Goal: Information Seeking & Learning: Learn about a topic

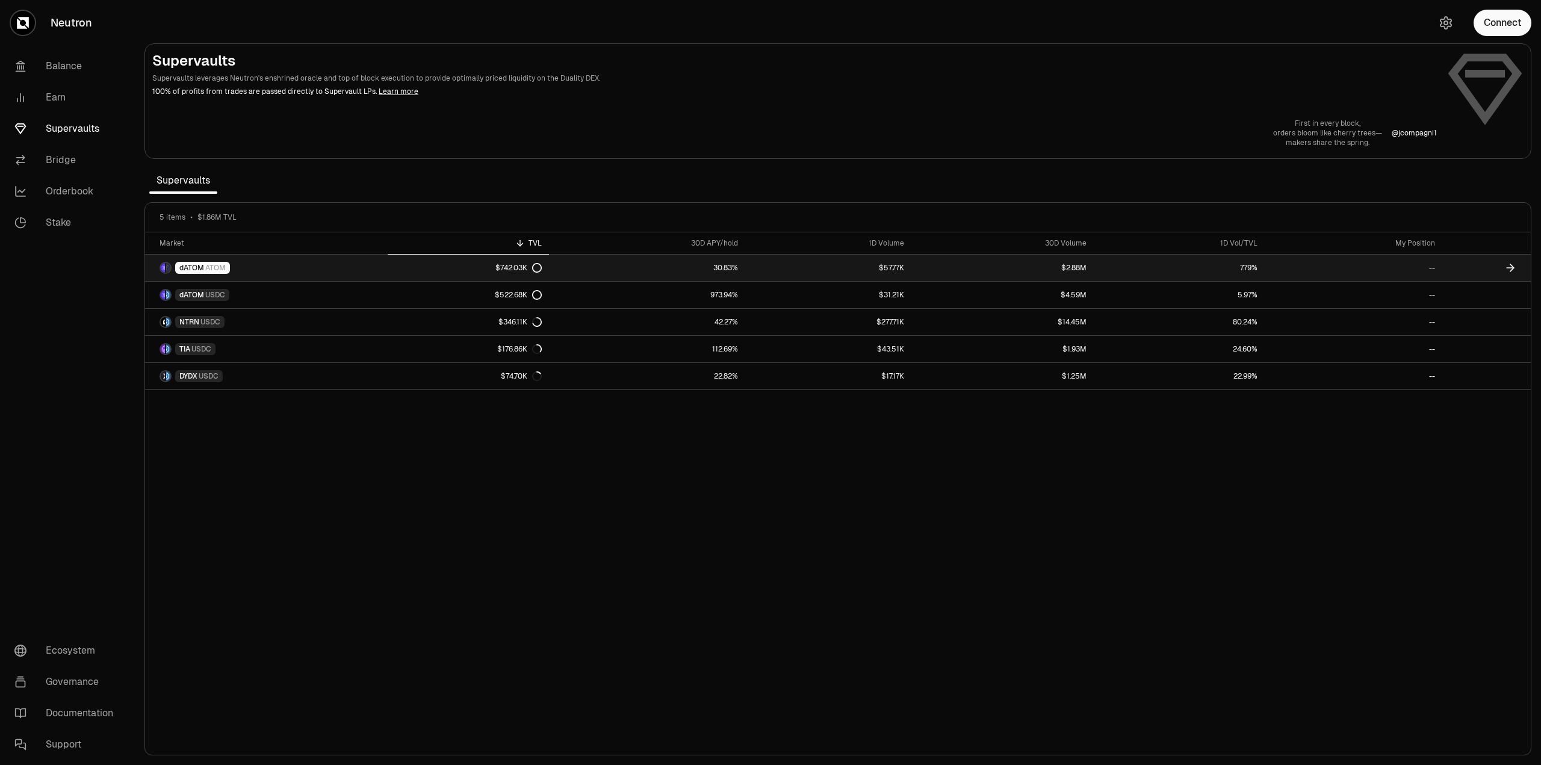
click at [535, 271] on icon at bounding box center [537, 268] width 10 height 10
click at [898, 270] on link "$57.77K" at bounding box center [828, 268] width 166 height 26
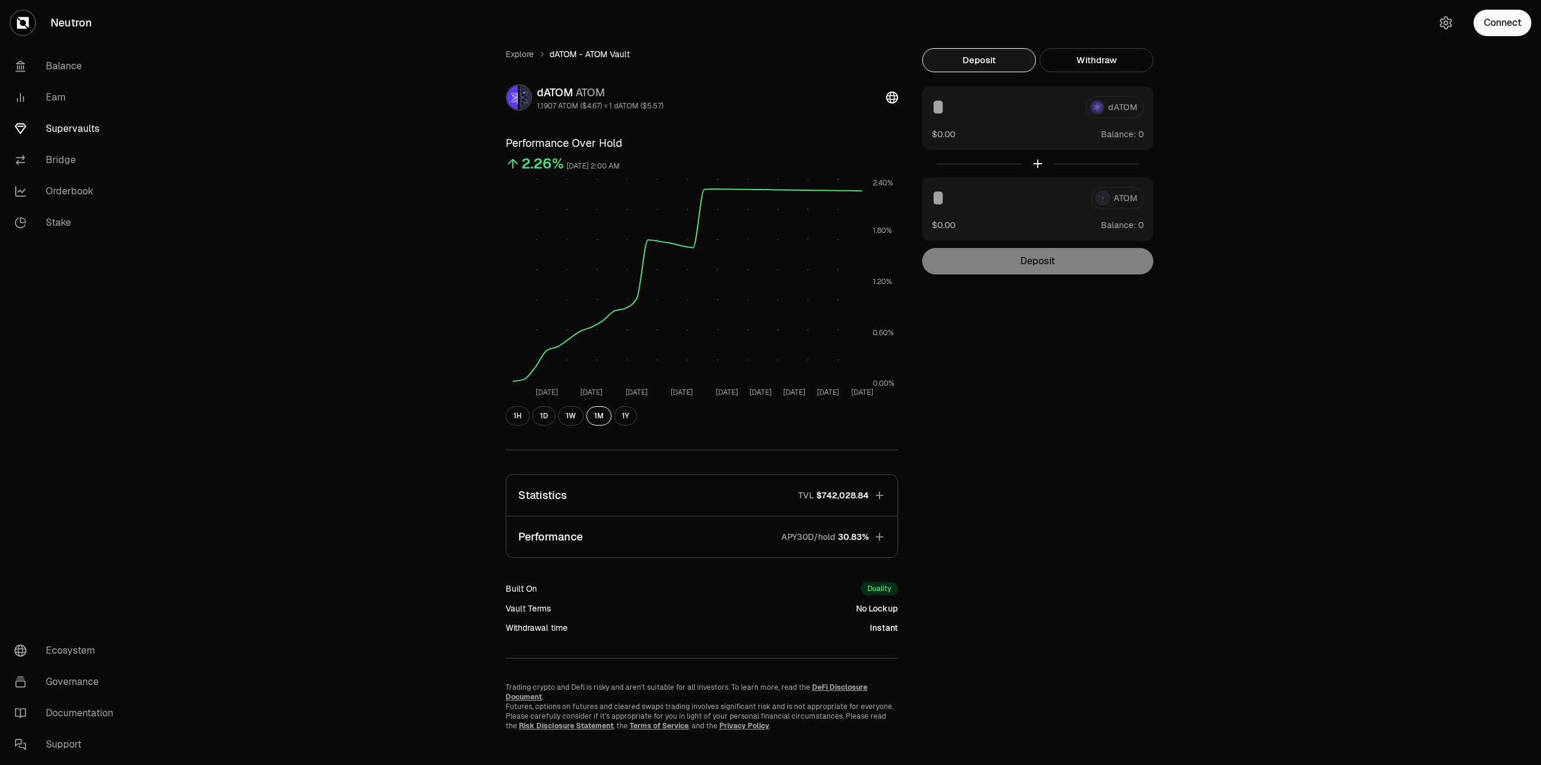
scroll to position [14, 0]
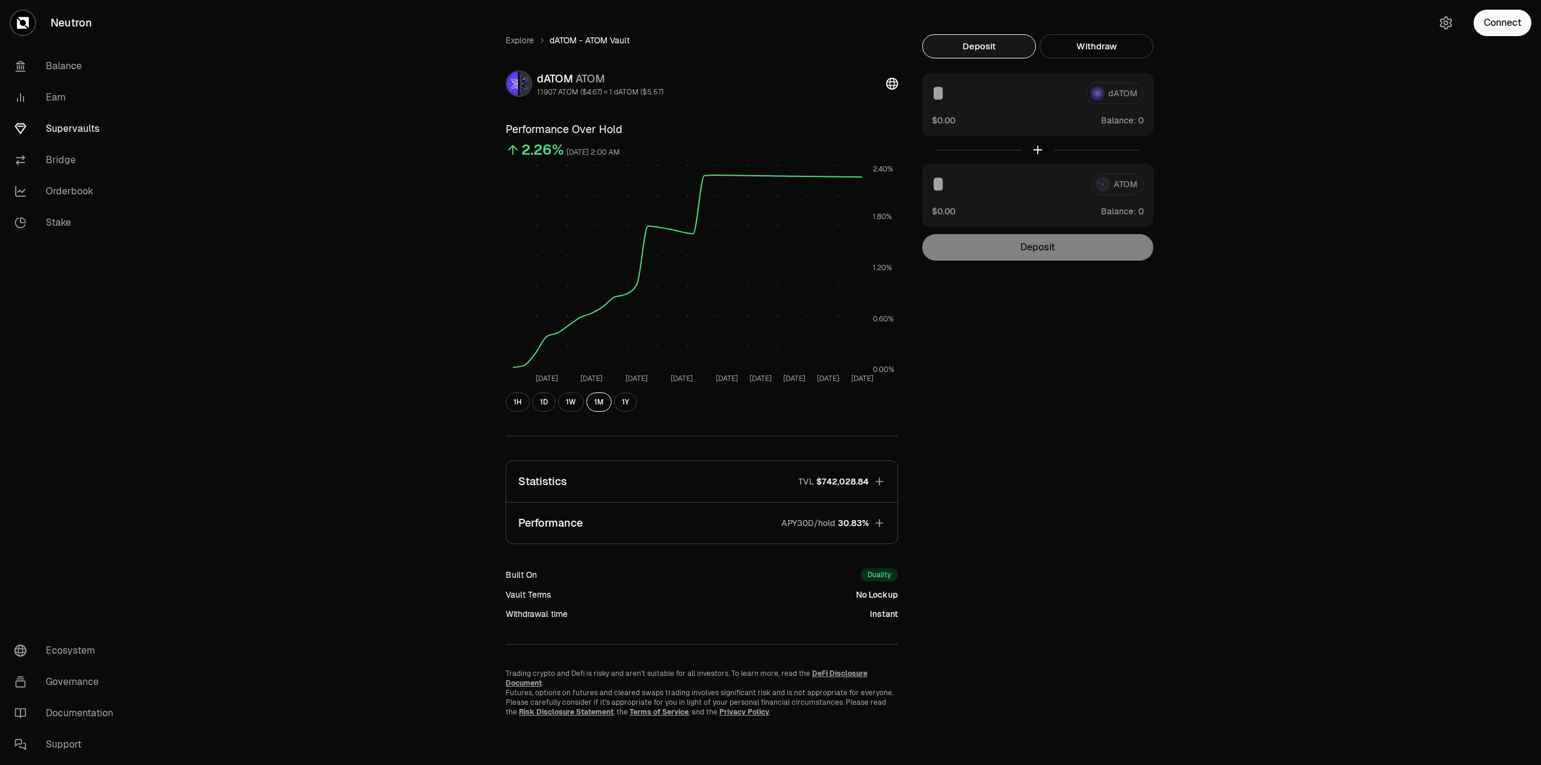
click at [854, 476] on span "$742,028.84" at bounding box center [842, 482] width 52 height 12
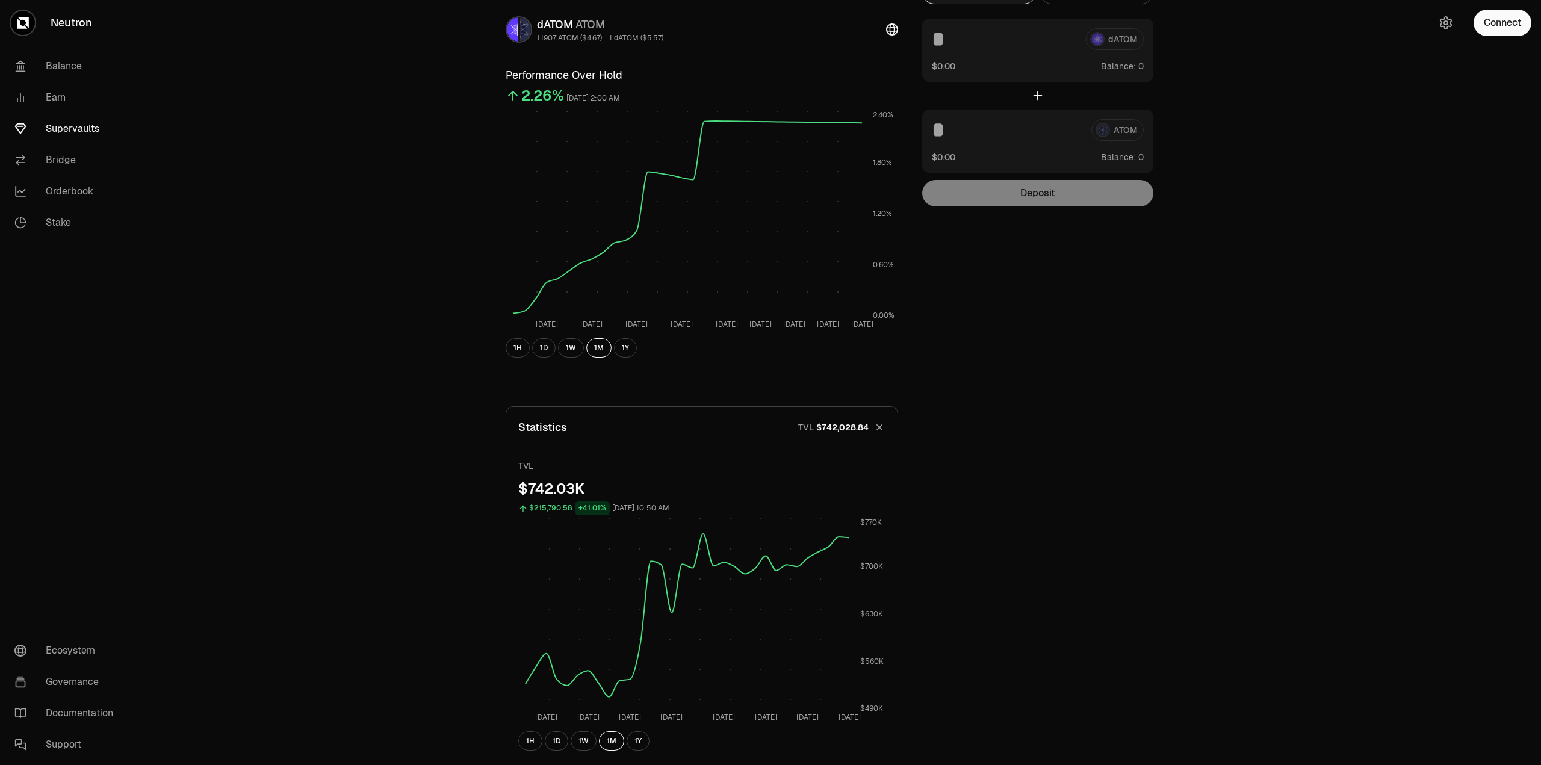
scroll to position [0, 0]
